Goal: Task Accomplishment & Management: Manage account settings

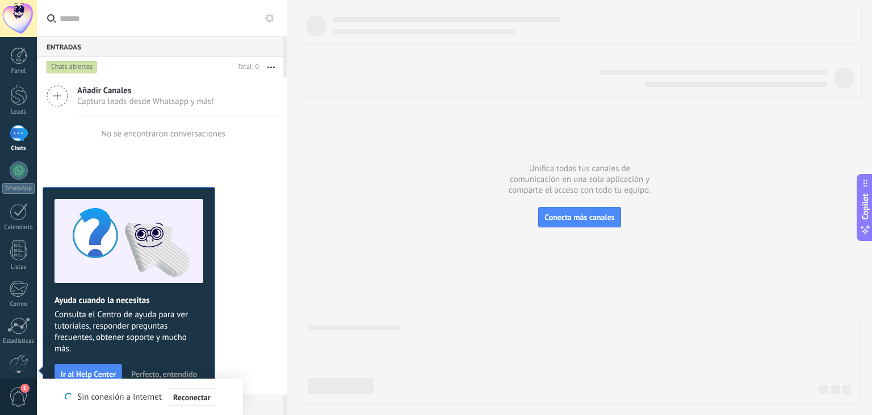
click at [269, 16] on icon at bounding box center [269, 18] width 9 height 9
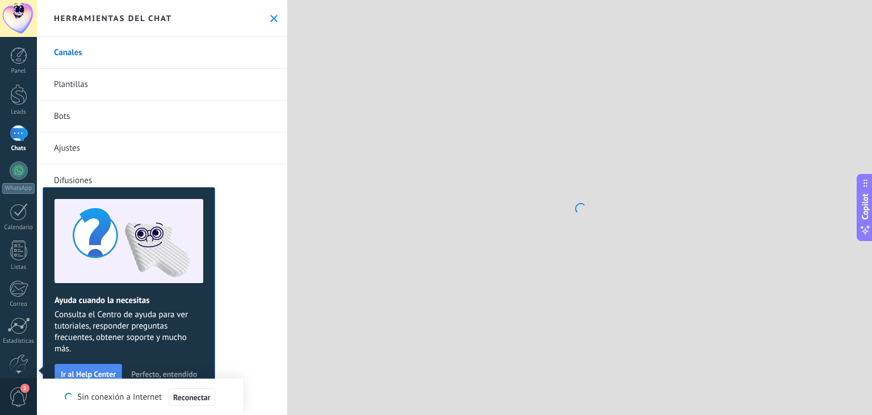
click at [270, 16] on use at bounding box center [273, 18] width 7 height 7
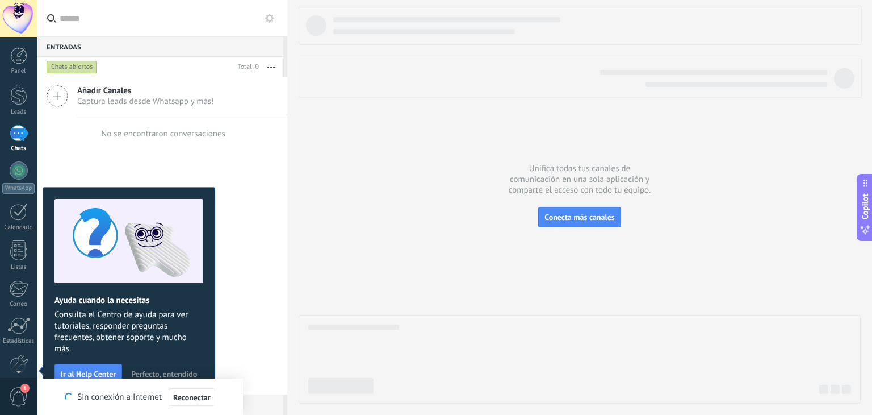
click at [269, 16] on icon at bounding box center [269, 18] width 9 height 9
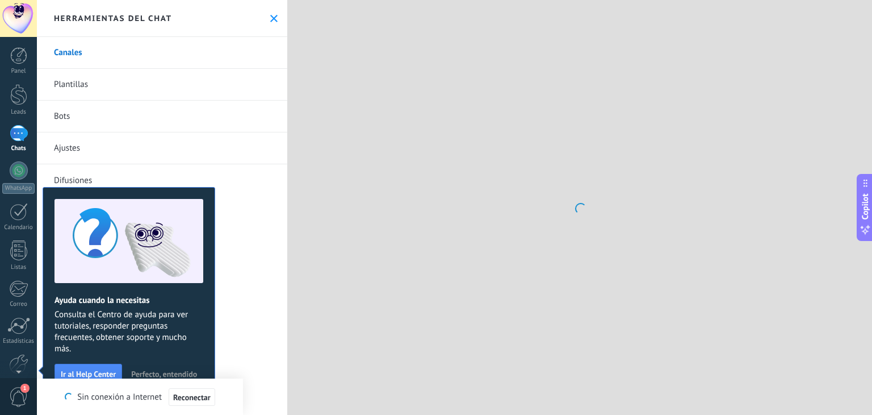
click at [85, 154] on link "Ajustes" at bounding box center [162, 148] width 250 height 32
click at [71, 145] on link "Ajustes" at bounding box center [162, 148] width 250 height 32
